Goal: Information Seeking & Learning: Learn about a topic

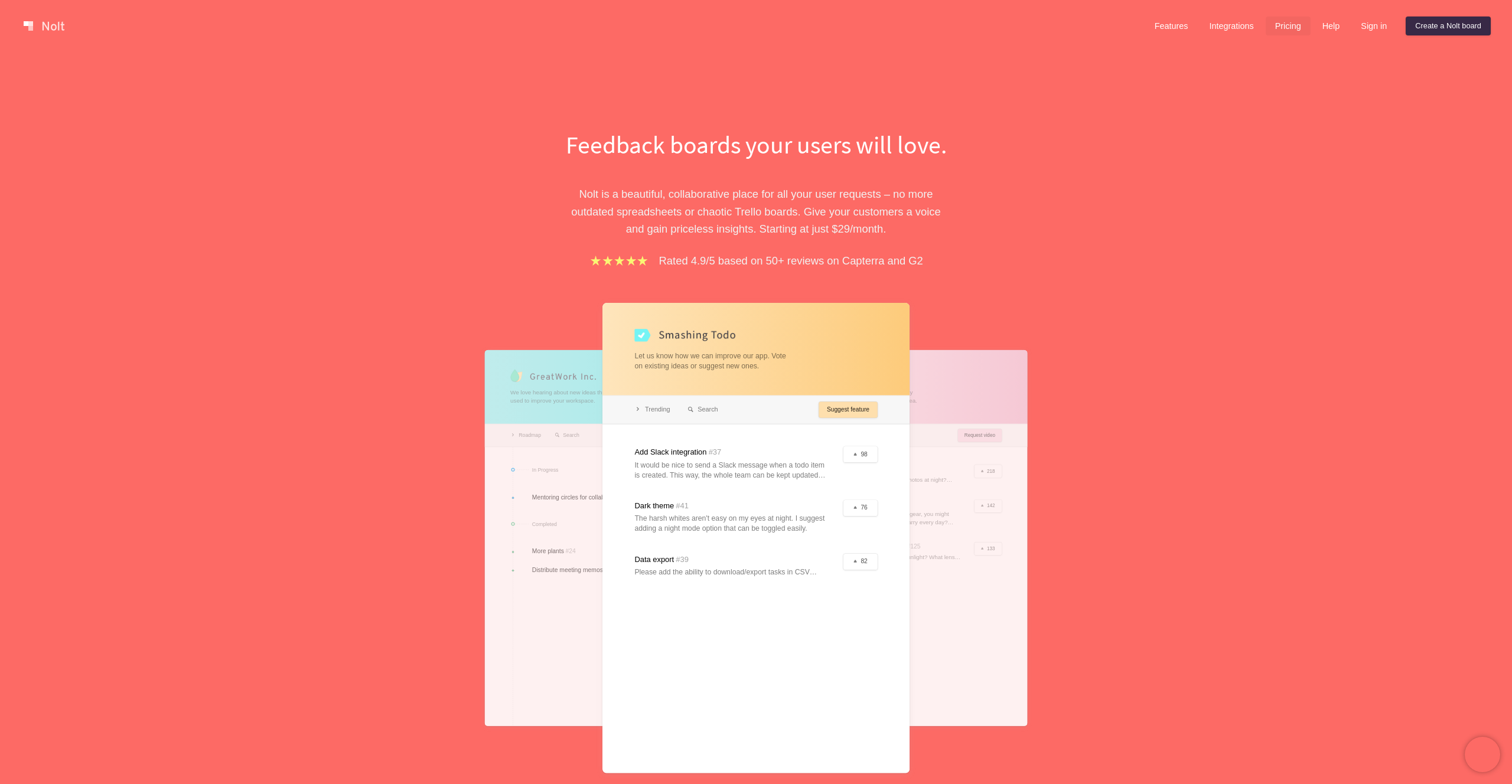
click at [1289, 28] on link "Pricing" at bounding box center [1288, 25] width 45 height 19
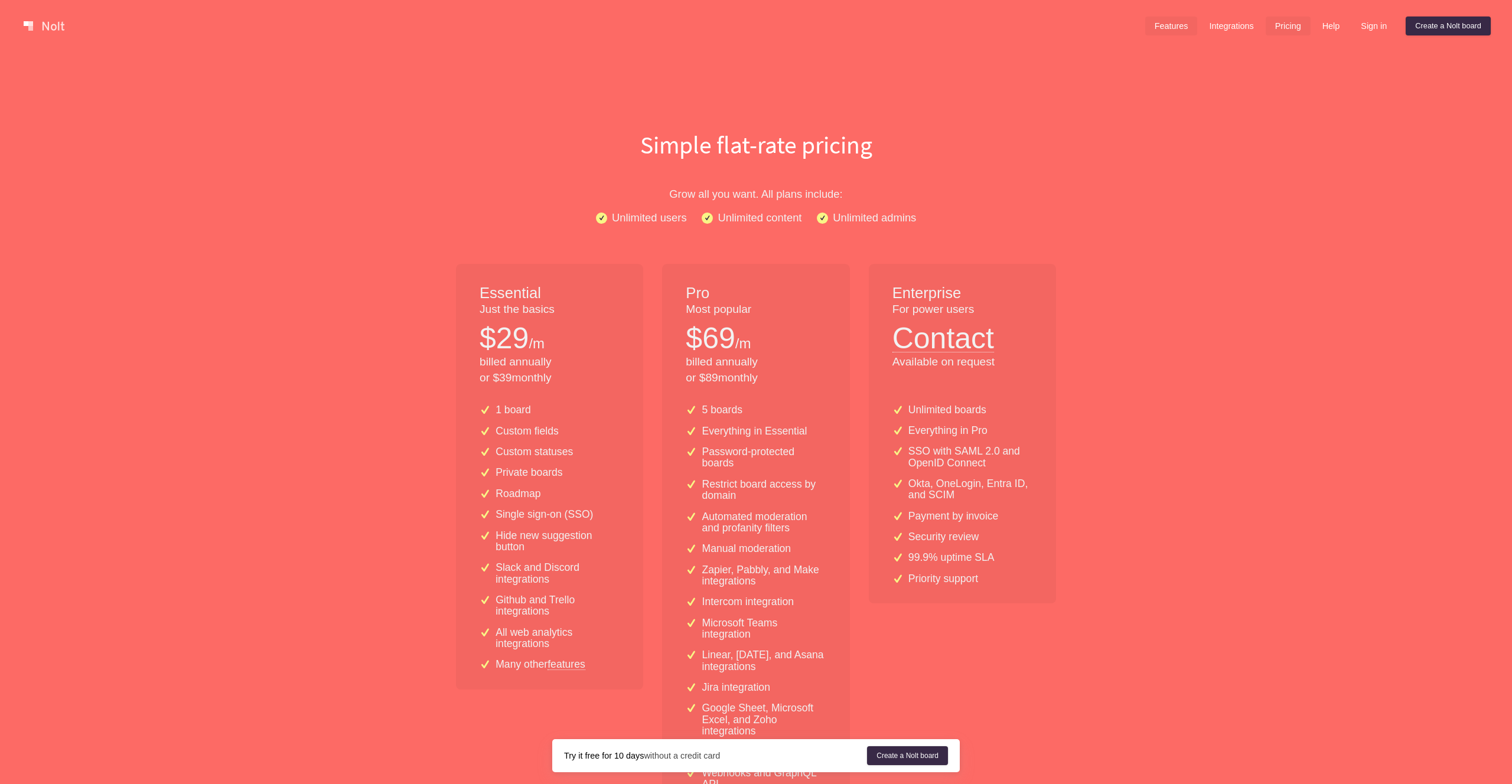
click at [1164, 21] on link "Features" at bounding box center [1172, 25] width 53 height 19
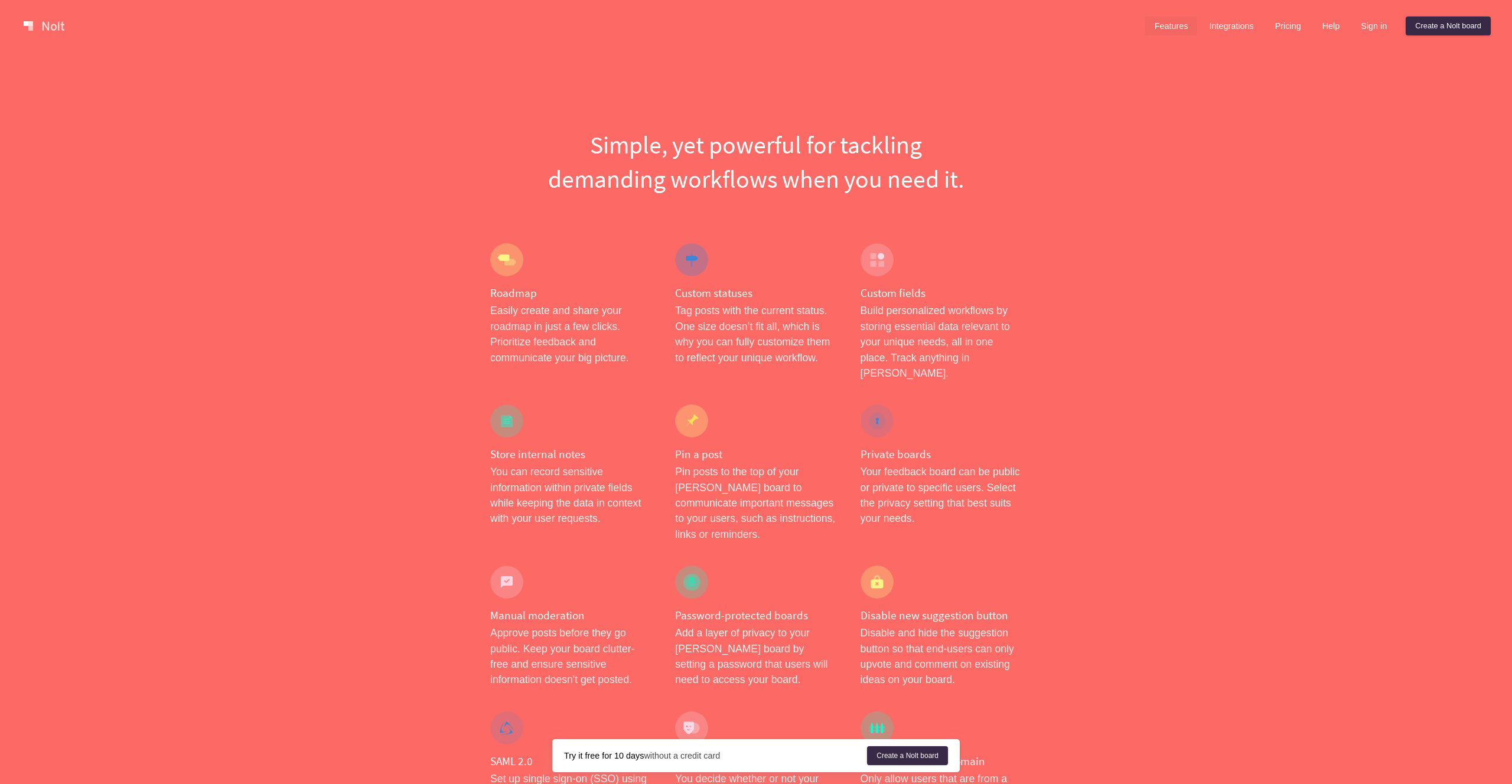
click at [55, 30] on link at bounding box center [43, 25] width 50 height 19
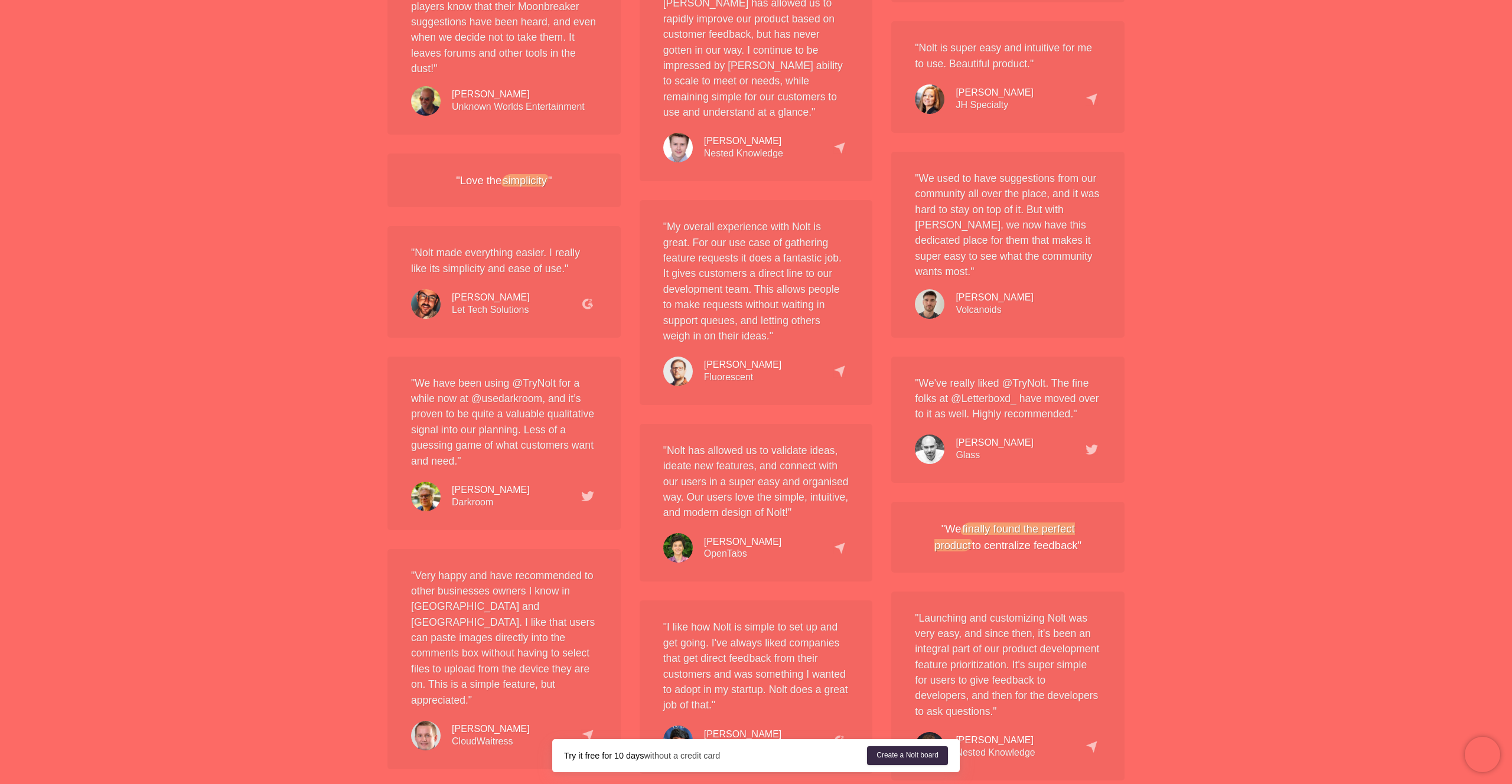
scroll to position [2201, 0]
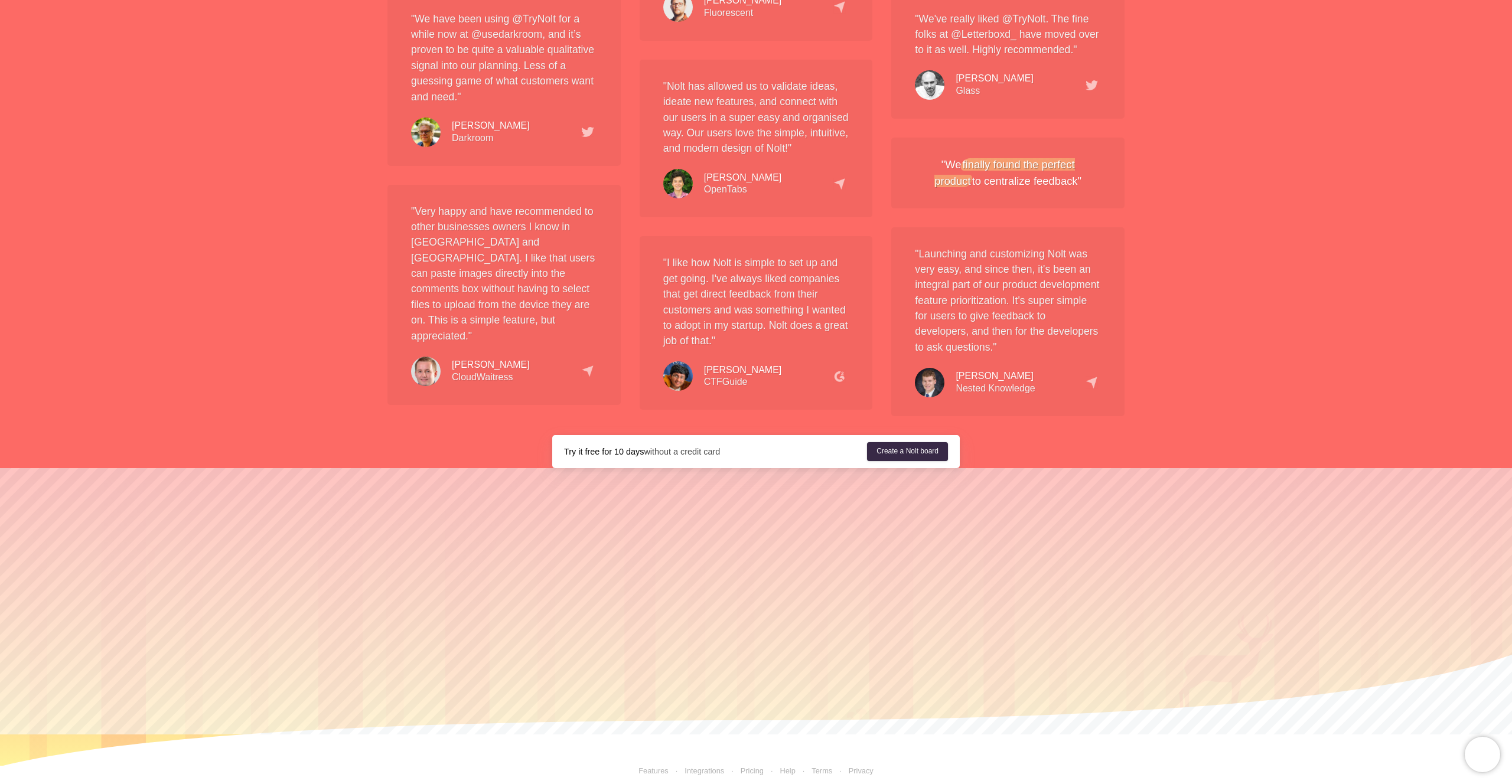
click at [787, 766] on link "Help" at bounding box center [787, 770] width 16 height 9
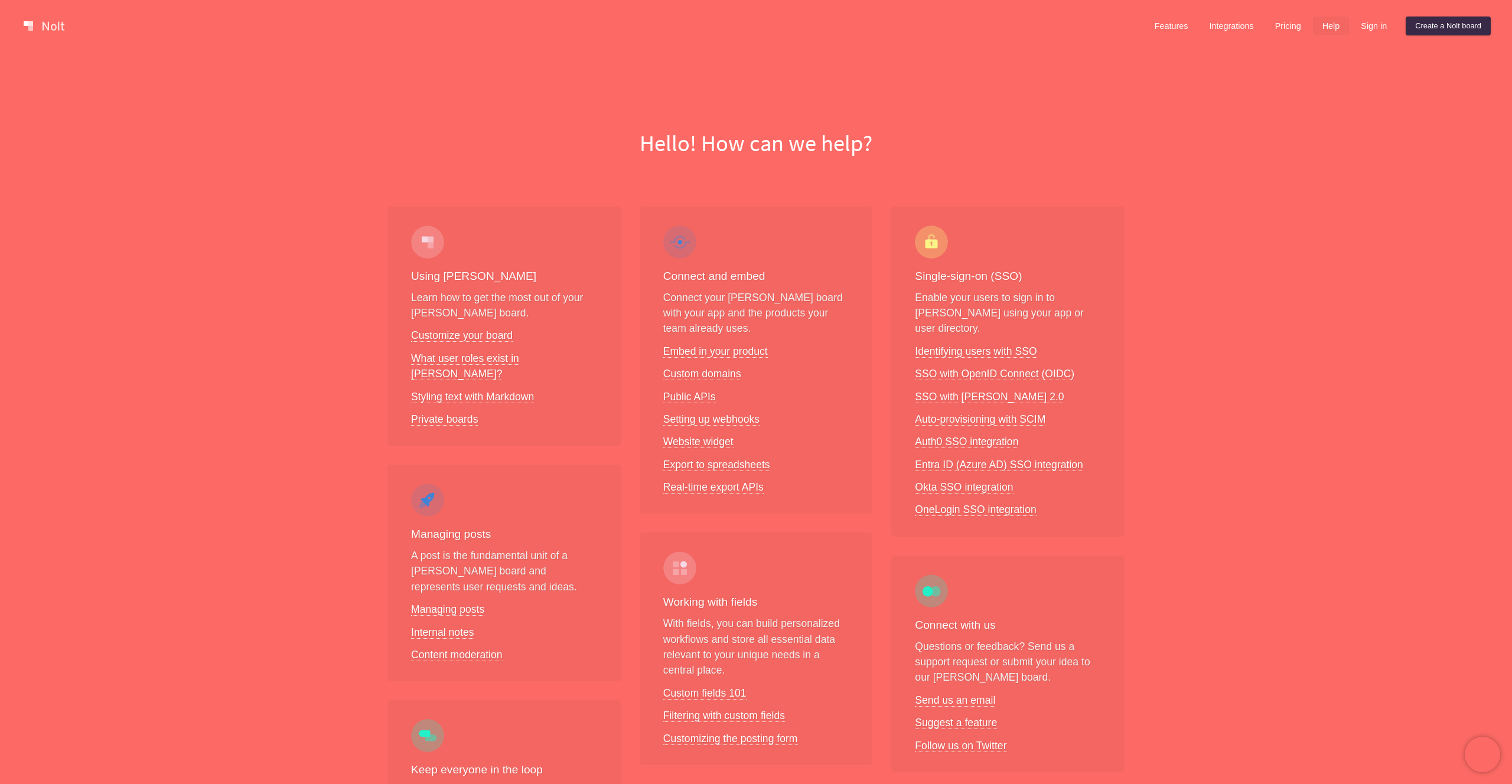
click at [1293, 254] on div "Using [PERSON_NAME] Learn how to get the most out of your [PERSON_NAME] board. …" at bounding box center [756, 721] width 1512 height 1068
